Goal: Task Accomplishment & Management: Manage account settings

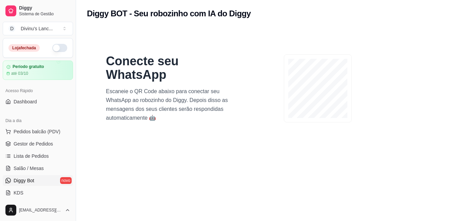
drag, startPoint x: 0, startPoint y: 0, endPoint x: 55, endPoint y: 46, distance: 71.9
click at [55, 46] on button "button" at bounding box center [59, 48] width 15 height 8
click at [21, 178] on span "Diggy Bot" at bounding box center [24, 180] width 21 height 7
click at [23, 175] on link "Diggy Bot novo" at bounding box center [38, 180] width 70 height 11
click at [23, 173] on link "Salão / Mesas" at bounding box center [38, 168] width 70 height 11
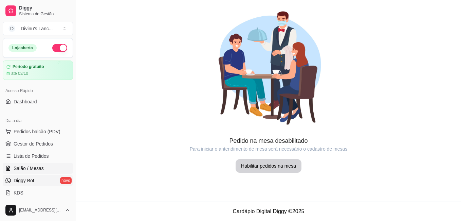
click at [26, 179] on span "Diggy Bot" at bounding box center [24, 180] width 21 height 7
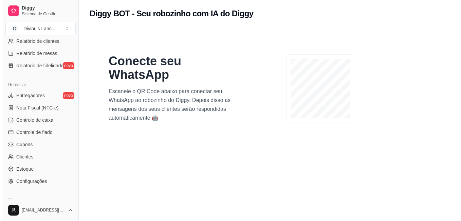
scroll to position [268, 0]
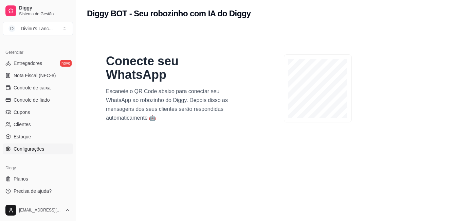
click at [44, 148] on link "Configurações" at bounding box center [38, 148] width 70 height 11
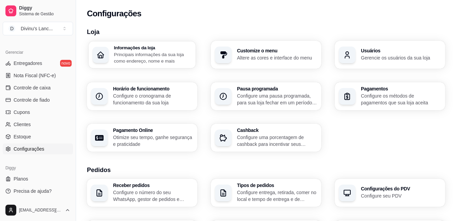
click at [148, 58] on p "Principais informações da sua loja como endereço, nome e mais" at bounding box center [153, 57] width 78 height 13
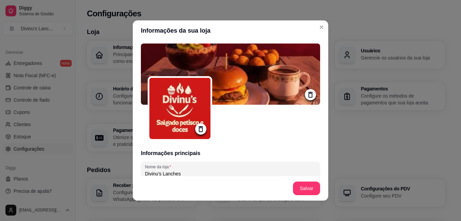
type input "Rua [PERSON_NAME]"
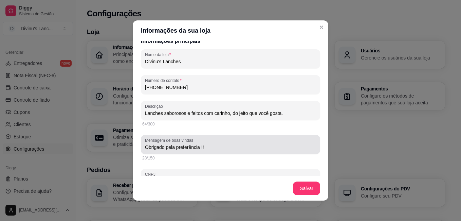
scroll to position [112, 0]
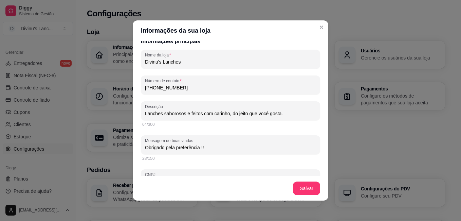
drag, startPoint x: 181, startPoint y: 85, endPoint x: 156, endPoint y: 87, distance: 24.6
click at [156, 87] on input "[PHONE_NUMBER]" at bounding box center [230, 87] width 171 height 7
type input "[PHONE_NUMBER]"
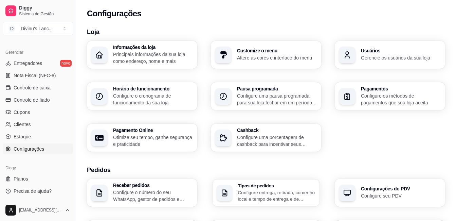
click at [287, 194] on p "Configure entrega, retirada, comer no local e tempo de entrega e de retirada" at bounding box center [277, 195] width 78 height 13
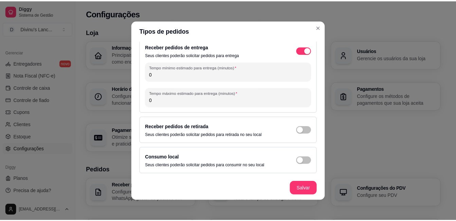
scroll to position [7, 0]
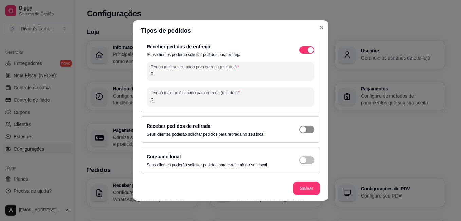
click at [300, 127] on span "button" at bounding box center [307, 129] width 15 height 7
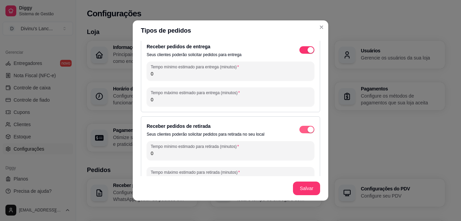
click at [308, 126] on div "button" at bounding box center [311, 129] width 6 height 6
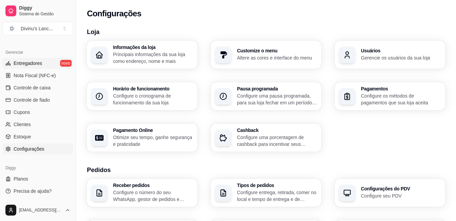
click at [52, 66] on link "Entregadores novo" at bounding box center [38, 63] width 70 height 11
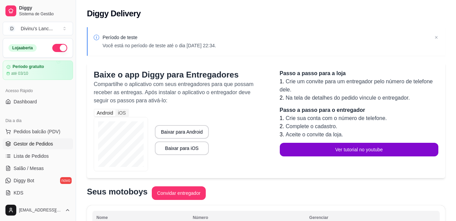
click at [35, 144] on span "Gestor de Pedidos" at bounding box center [33, 143] width 39 height 7
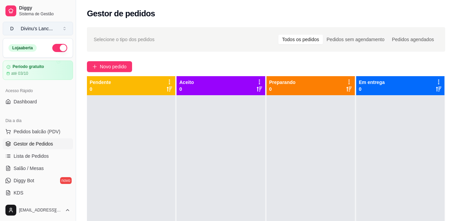
click at [35, 23] on button "D Divinu's Lanc ..." at bounding box center [38, 29] width 70 height 14
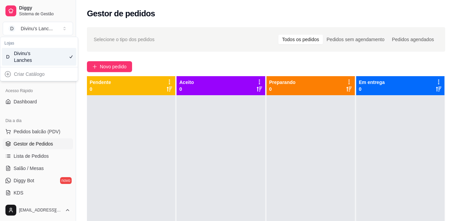
click at [81, 113] on div "Selecione o tipo dos pedidos Todos os pedidos Pedidos sem agendamento Pedidos a…" at bounding box center [266, 164] width 380 height 282
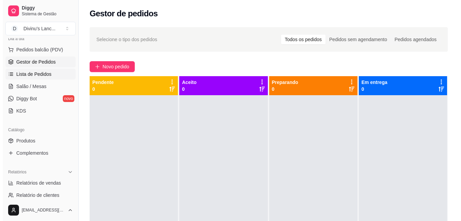
scroll to position [82, 0]
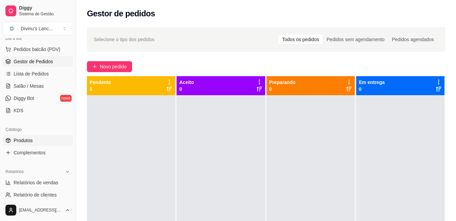
click at [31, 142] on span "Produtos" at bounding box center [23, 140] width 19 height 7
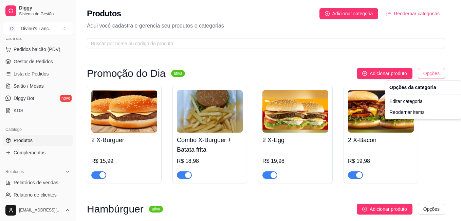
click at [431, 72] on html "Diggy Sistema de Gestão D Divinu's Lanc ... Loja aberta Período gratuito até 03…" at bounding box center [230, 110] width 461 height 221
click at [401, 209] on html "Diggy Sistema de Gestão D Divinu's Lanc ... Loja aberta Período gratuito até 03…" at bounding box center [230, 110] width 461 height 221
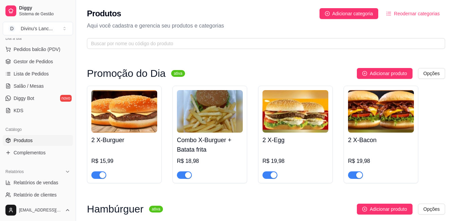
click at [401, 209] on span "Adicionar produto" at bounding box center [388, 208] width 37 height 7
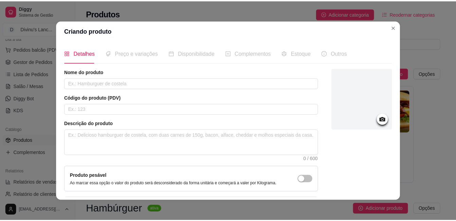
scroll to position [0, 0]
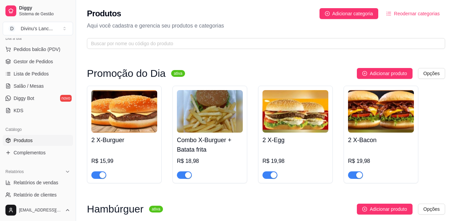
click at [396, 30] on div "Produtos Adicionar categoria Reodernar categorias Aqui você cadastra e gerencia…" at bounding box center [266, 26] width 380 height 53
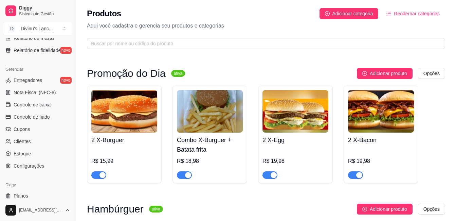
scroll to position [251, 0]
click at [28, 169] on link "Configurações" at bounding box center [38, 165] width 70 height 11
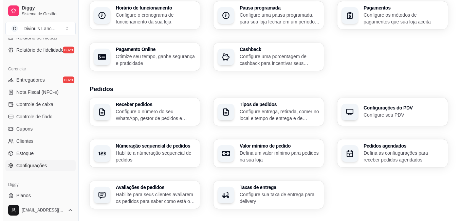
scroll to position [81, 0]
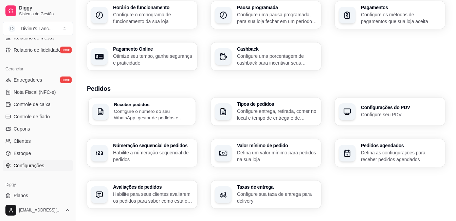
click at [172, 121] on p "Configure o número do seu WhatsApp, gestor de pedidos e outros" at bounding box center [153, 114] width 78 height 13
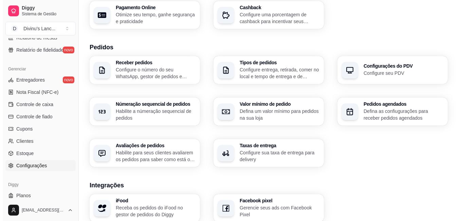
scroll to position [125, 0]
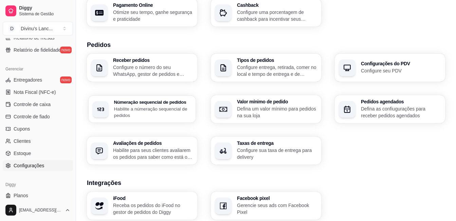
click at [181, 106] on p "Habilite a númeração sequencial de pedidos" at bounding box center [153, 111] width 78 height 13
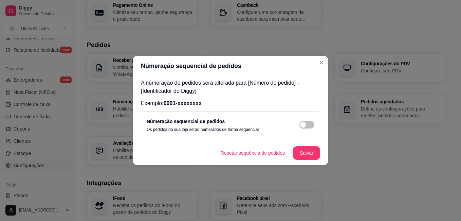
click at [194, 164] on footer "Resetar sequência de pedidos Salvar" at bounding box center [231, 153] width 196 height 24
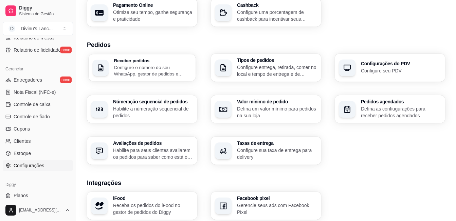
click at [165, 77] on p "Configure o número do seu WhatsApp, gestor de pedidos e outros" at bounding box center [153, 70] width 78 height 13
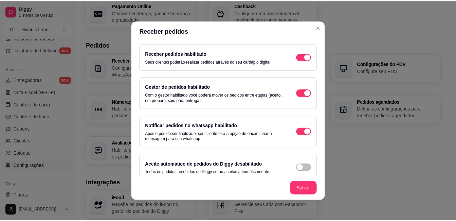
scroll to position [33, 0]
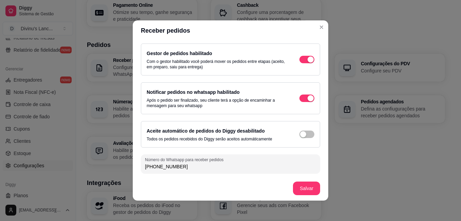
drag, startPoint x: 182, startPoint y: 168, endPoint x: 156, endPoint y: 165, distance: 26.0
click at [156, 165] on input "[PHONE_NUMBER]" at bounding box center [230, 166] width 171 height 7
type input "[PHONE_NUMBER]"
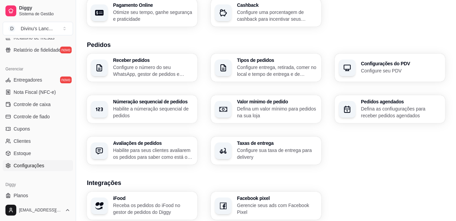
click at [297, 146] on div "Taxas de entrega Configure sua taxa de entrega para delivery" at bounding box center [277, 151] width 80 height 20
click at [172, 148] on p "Habilite para seus clientes avaliarem os pedidos para saber como está o feedbac…" at bounding box center [153, 153] width 78 height 13
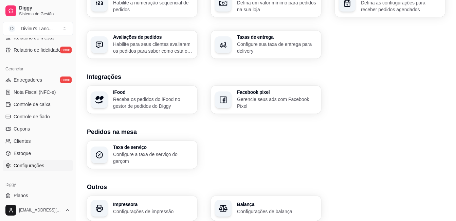
scroll to position [231, 0]
click at [171, 94] on div "iFood Receba os pedidos do iFood no gestor de pedidos do Diggy" at bounding box center [153, 99] width 78 height 19
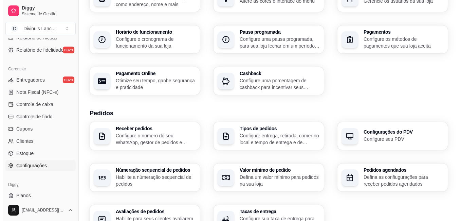
scroll to position [0, 0]
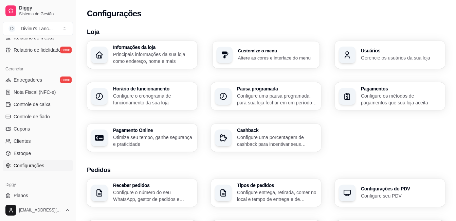
click at [297, 57] on p "Altere as cores e interface do menu" at bounding box center [277, 57] width 78 height 6
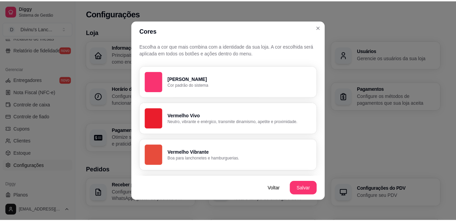
scroll to position [1, 0]
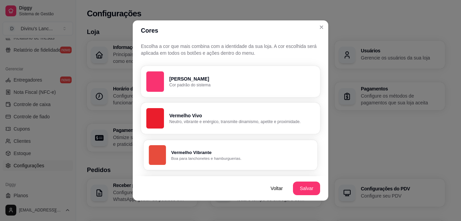
click at [230, 149] on p "Vermelho Vibrante" at bounding box center [241, 152] width 141 height 6
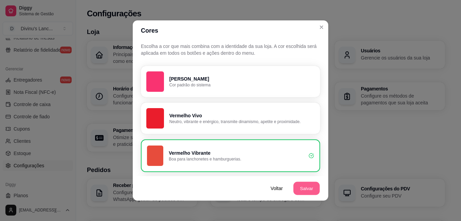
click at [305, 187] on button "Salvar" at bounding box center [307, 188] width 26 height 13
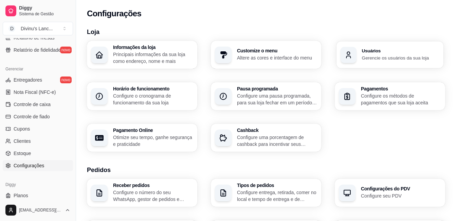
click at [367, 65] on div "Usuários Gerencie os usuários da sua loja" at bounding box center [390, 54] width 107 height 27
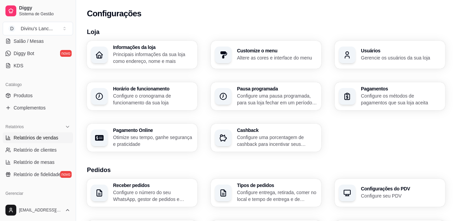
scroll to position [83, 0]
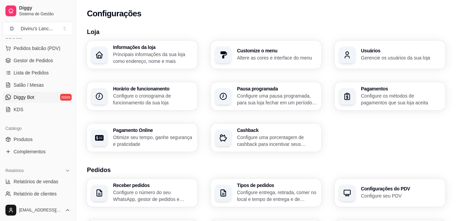
click at [40, 100] on link "Diggy Bot novo" at bounding box center [38, 97] width 70 height 11
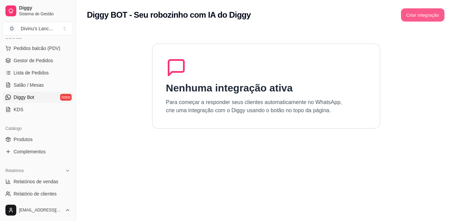
click at [419, 15] on button "Criar integração" at bounding box center [422, 14] width 43 height 13
